Goal: Use online tool/utility

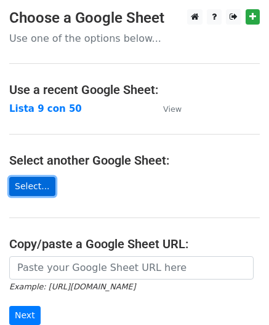
click at [27, 185] on link "Select..." at bounding box center [32, 186] width 46 height 19
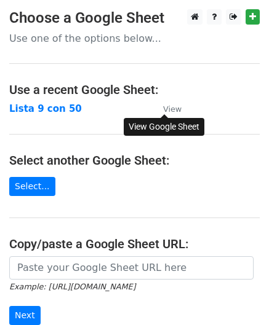
click at [171, 106] on small "View" at bounding box center [172, 109] width 18 height 9
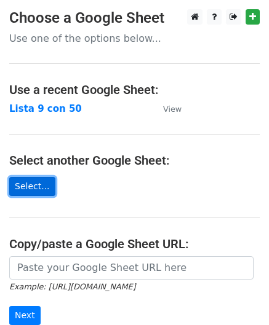
click at [33, 183] on link "Select..." at bounding box center [32, 186] width 46 height 19
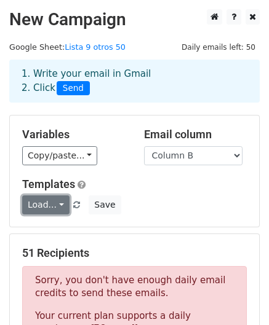
click at [47, 205] on link "Load..." at bounding box center [45, 205] width 47 height 19
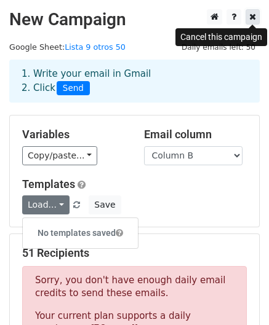
click at [251, 18] on icon at bounding box center [252, 16] width 7 height 9
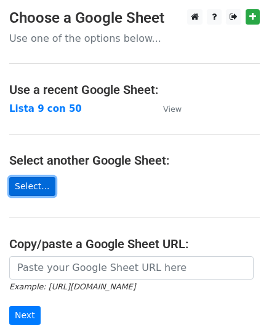
click at [29, 188] on link "Select..." at bounding box center [32, 186] width 46 height 19
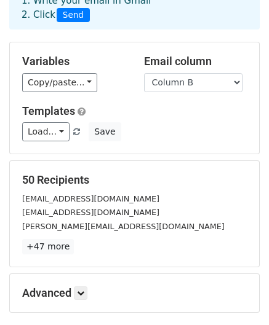
scroll to position [62, 0]
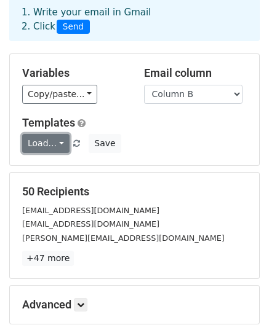
click at [42, 146] on link "Load..." at bounding box center [45, 143] width 47 height 19
click at [53, 140] on link "Load..." at bounding box center [45, 143] width 47 height 19
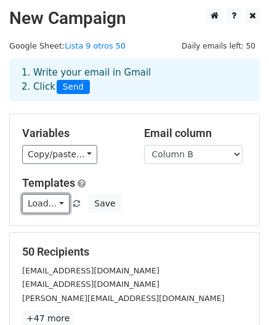
scroll to position [0, 0]
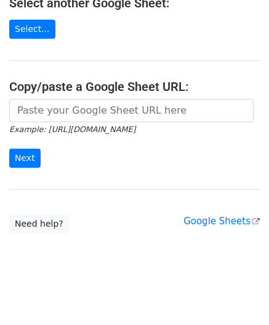
scroll to position [161, 0]
